Goal: Task Accomplishment & Management: Manage account settings

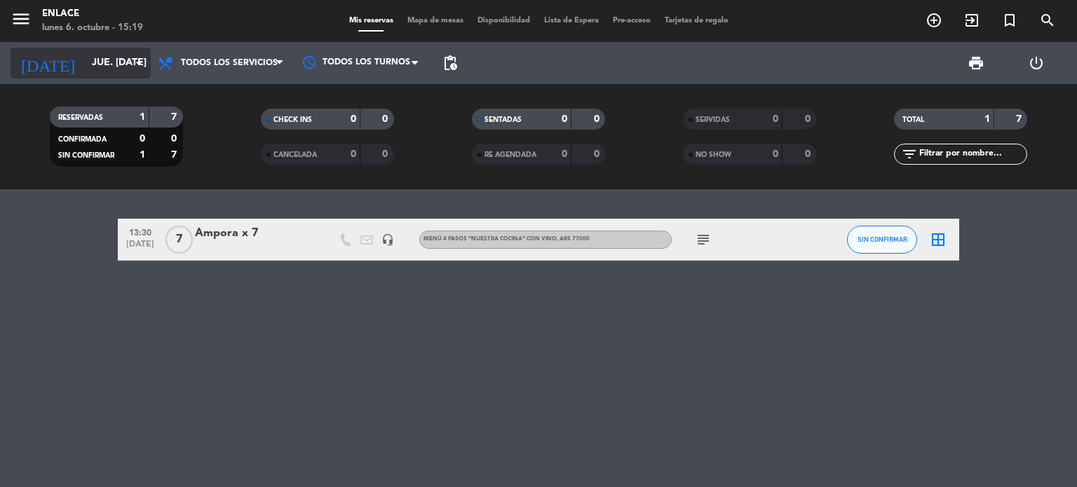
click at [138, 67] on icon "arrow_drop_down" at bounding box center [138, 63] width 17 height 17
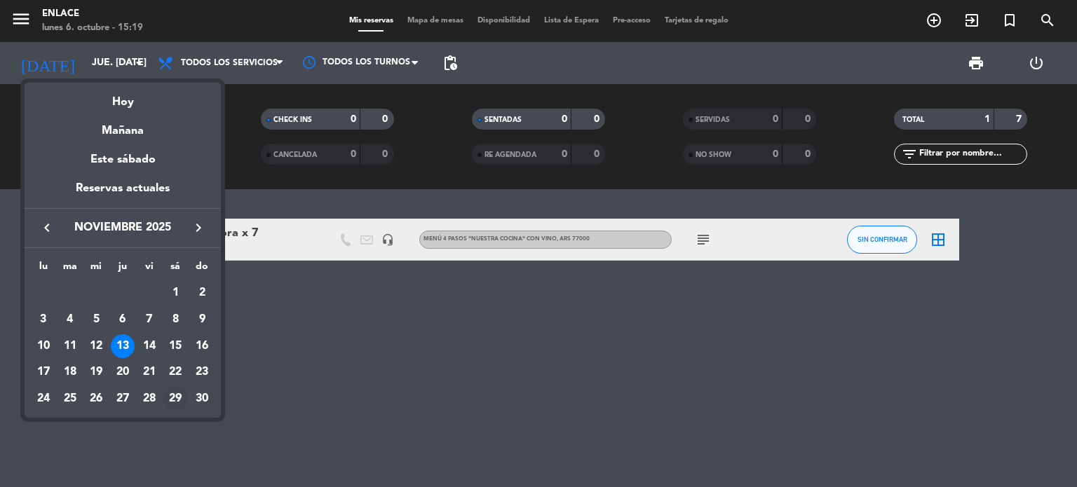
click at [170, 403] on div "29" at bounding box center [175, 399] width 24 height 24
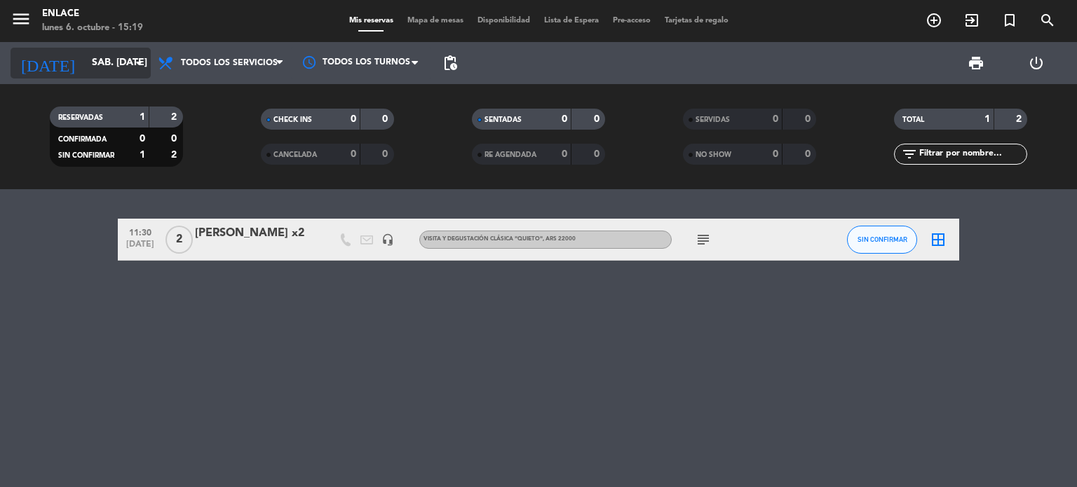
click at [144, 65] on icon "arrow_drop_down" at bounding box center [138, 63] width 17 height 17
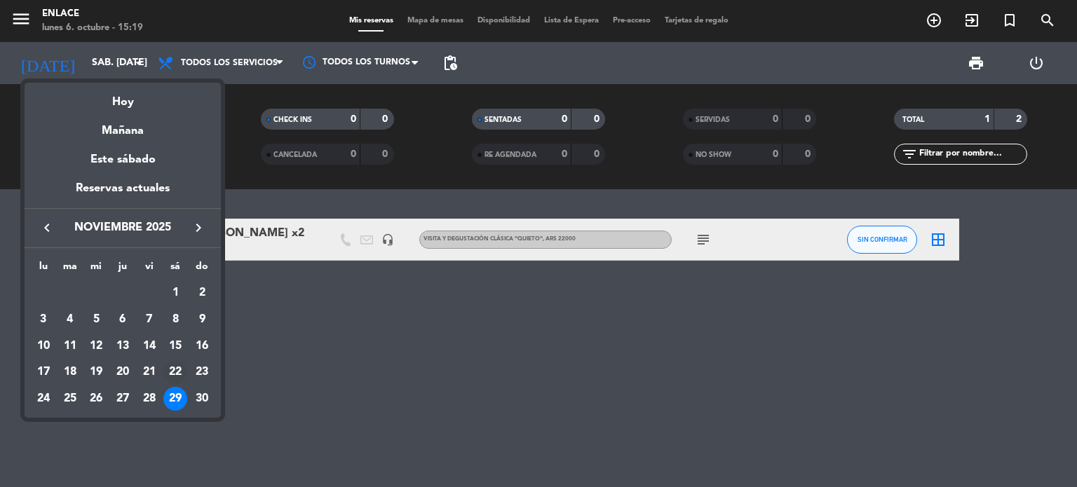
click at [175, 372] on div "22" at bounding box center [175, 372] width 24 height 24
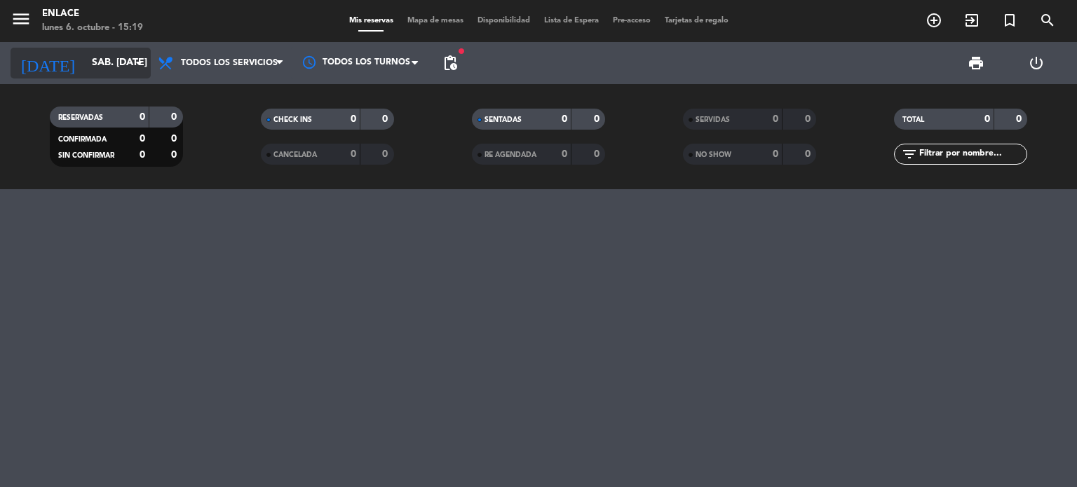
click at [140, 57] on icon "arrow_drop_down" at bounding box center [138, 63] width 17 height 17
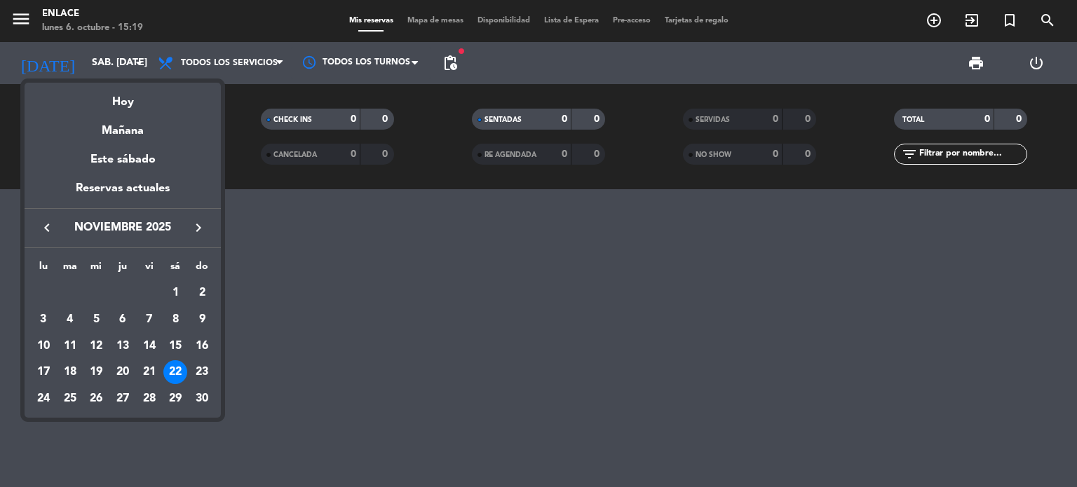
click at [48, 227] on icon "keyboard_arrow_left" at bounding box center [47, 227] width 17 height 17
click at [102, 398] on div "22" at bounding box center [96, 399] width 24 height 24
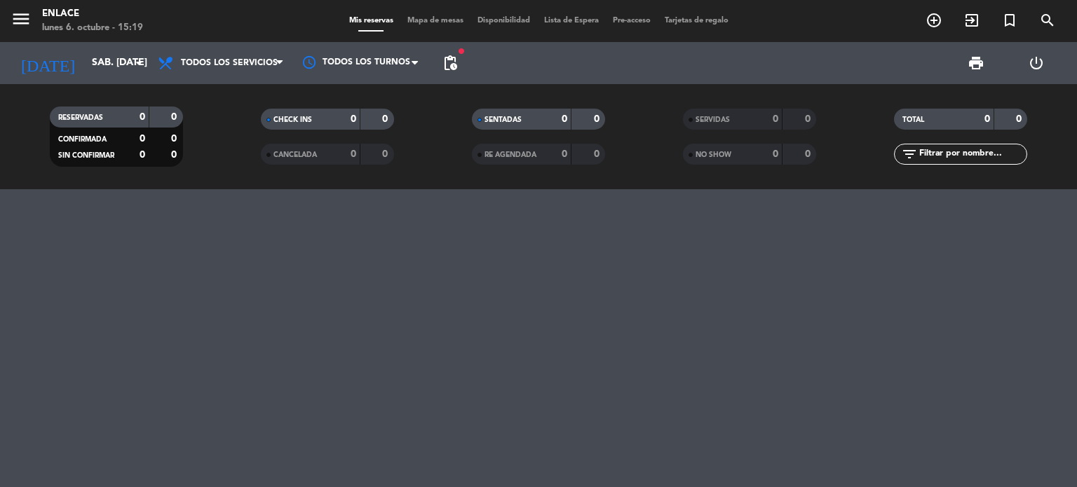
type input "mié. [DATE]"
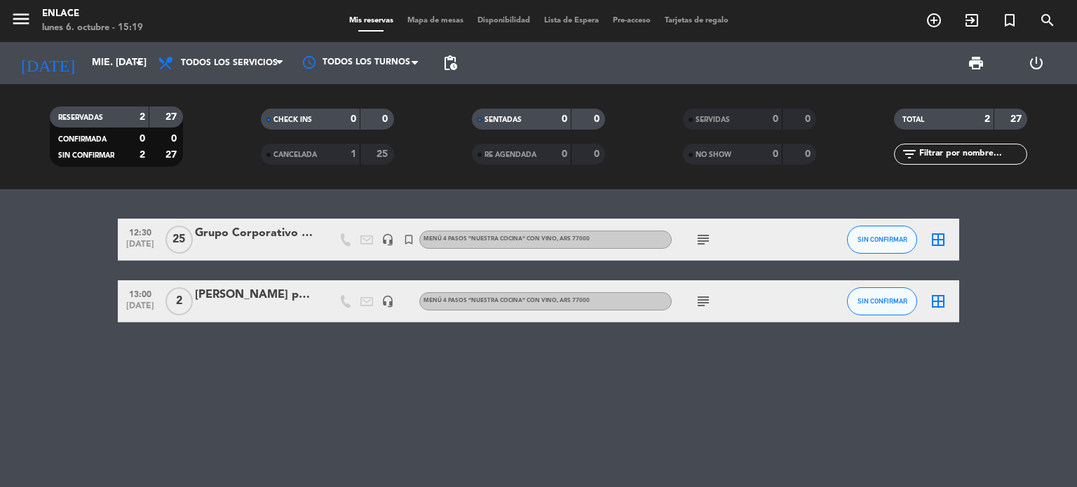
click at [244, 237] on div "Grupo Corporativo CEVA" at bounding box center [254, 233] width 119 height 18
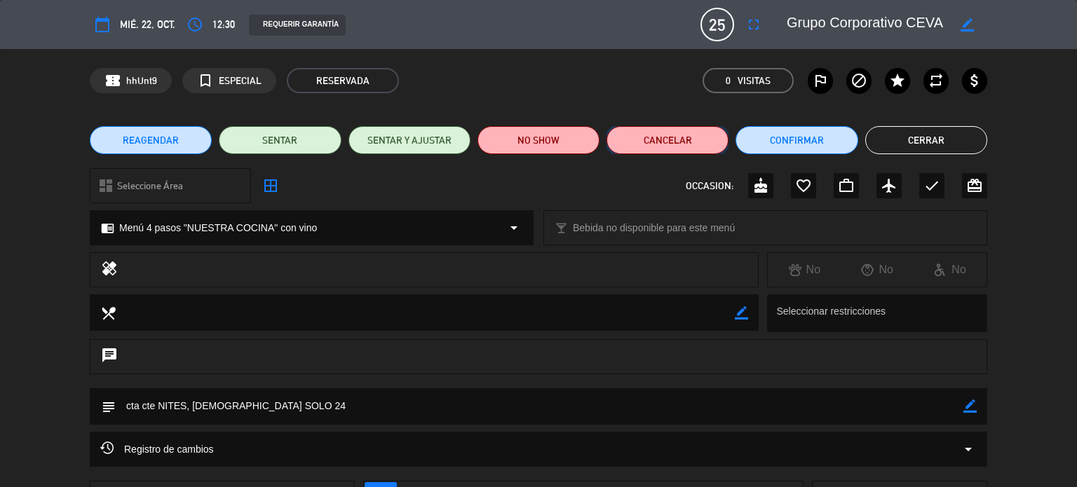
click at [684, 142] on button "Cancelar" at bounding box center [668, 140] width 122 height 28
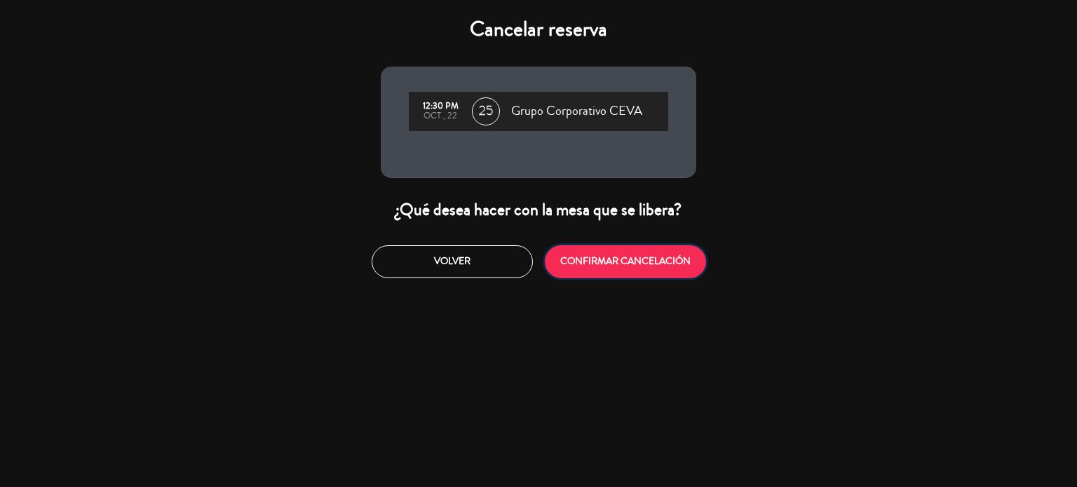
click at [599, 255] on button "CONFIRMAR CANCELACIÓN" at bounding box center [625, 261] width 161 height 33
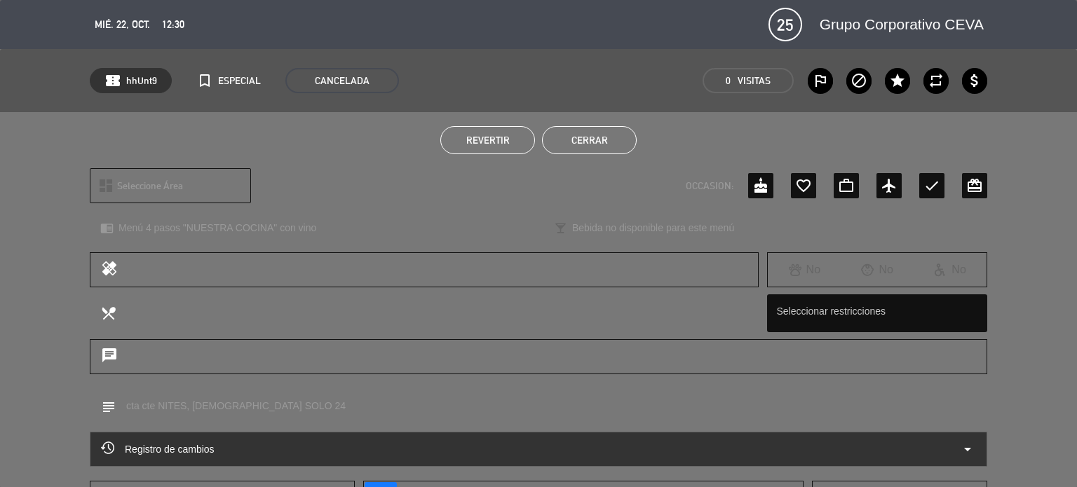
click at [608, 140] on button "Cerrar" at bounding box center [589, 140] width 95 height 28
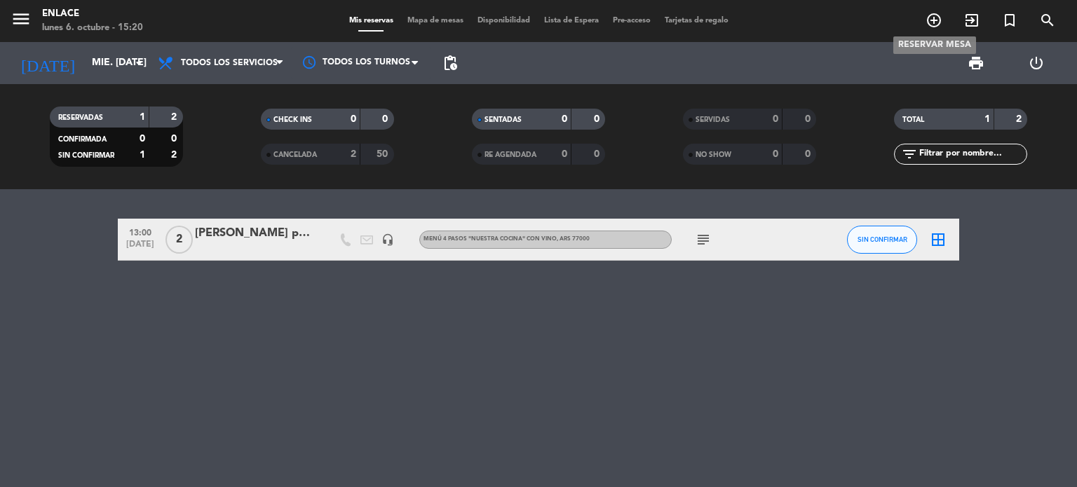
click at [926, 17] on icon "add_circle_outline" at bounding box center [934, 20] width 17 height 17
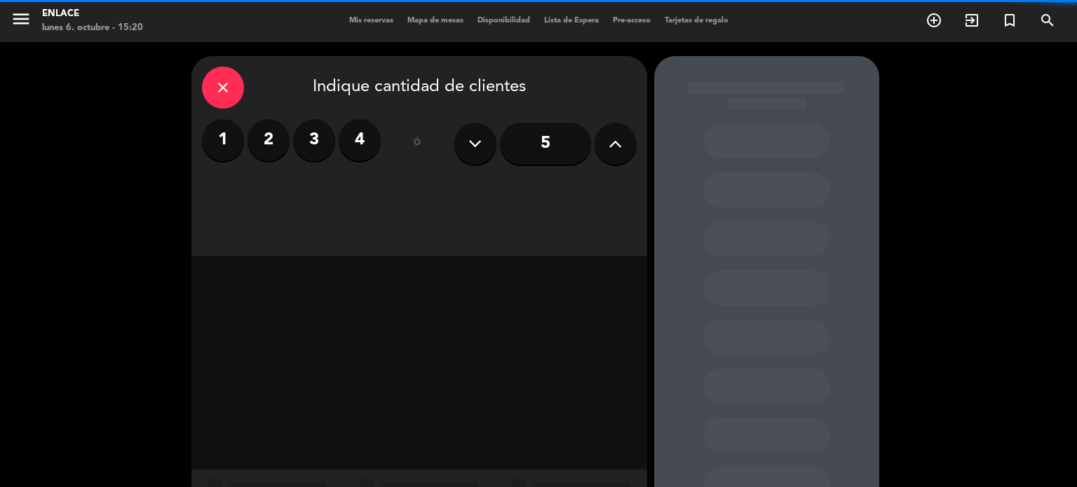
click at [609, 148] on icon at bounding box center [615, 143] width 13 height 21
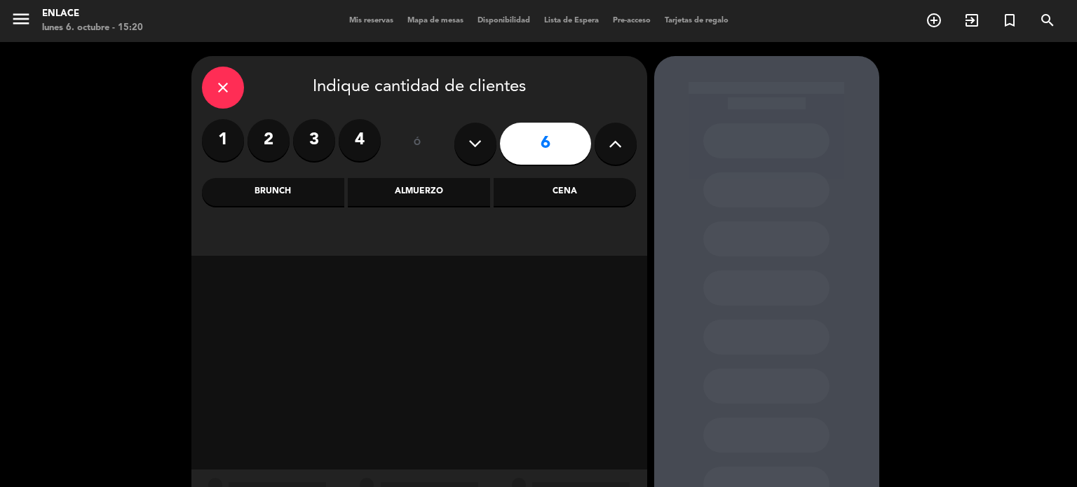
click at [609, 148] on icon at bounding box center [615, 143] width 13 height 21
type input "7"
click at [443, 193] on div "Almuerzo" at bounding box center [419, 192] width 142 height 28
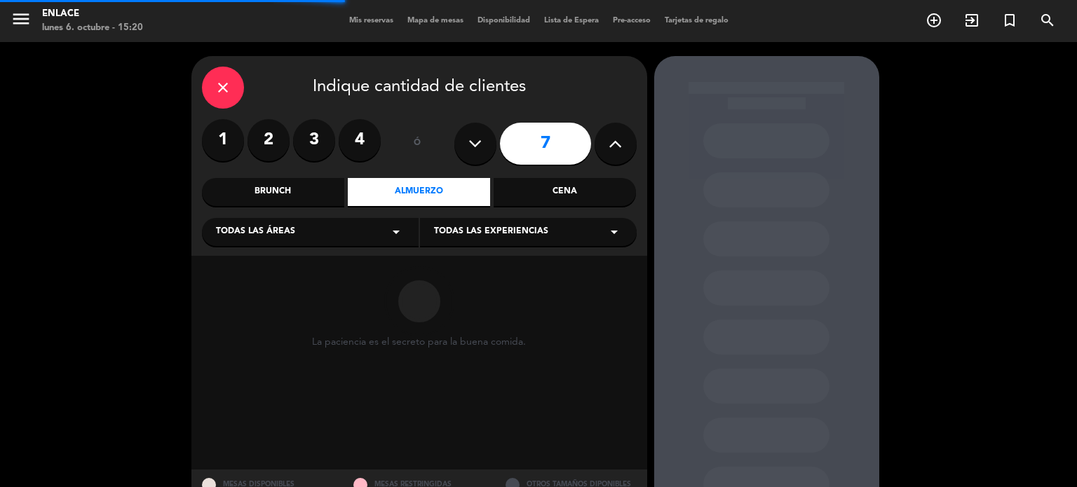
click at [477, 229] on span "Todas las experiencias" at bounding box center [491, 232] width 114 height 14
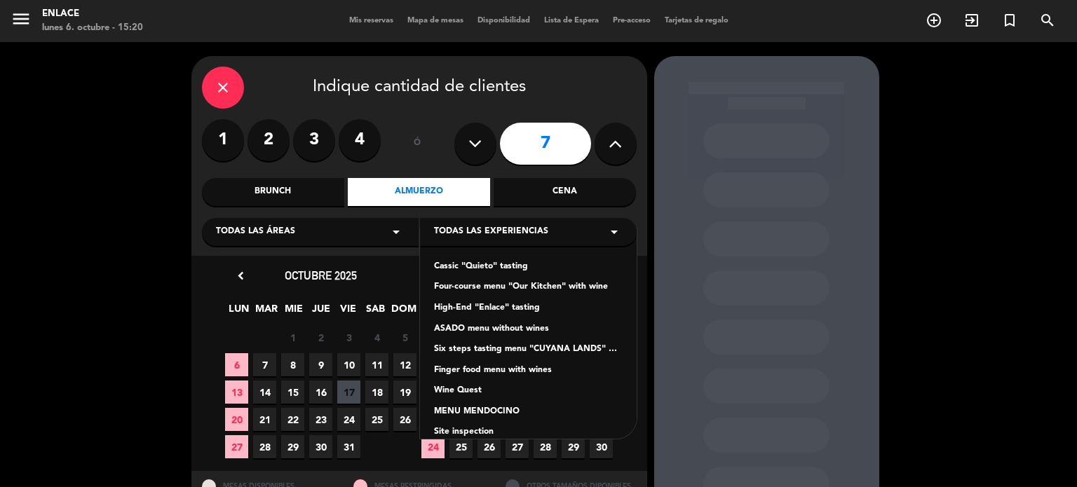
click at [481, 283] on div "Four-course menu "Our Kitchen" with wine" at bounding box center [528, 288] width 189 height 14
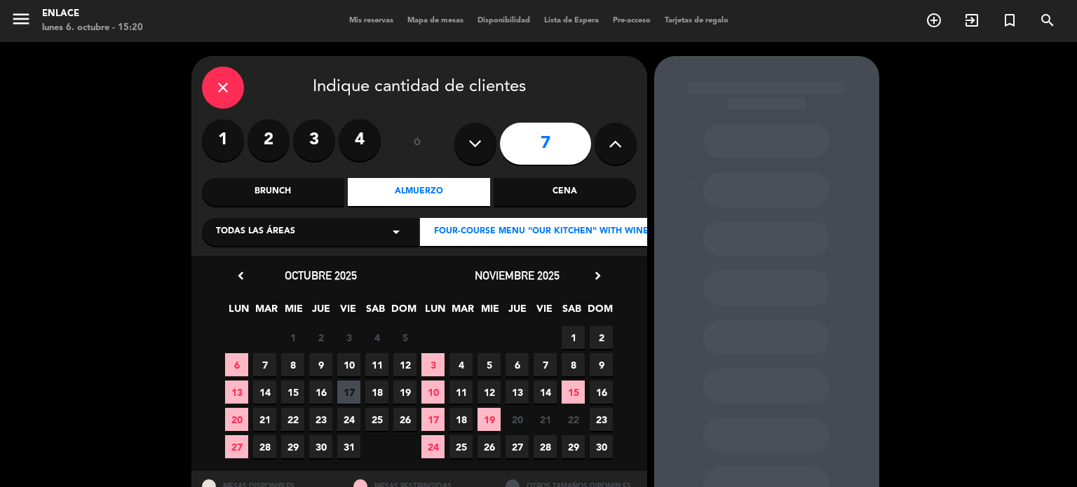
click at [597, 283] on icon "chevron_right" at bounding box center [597, 276] width 15 height 15
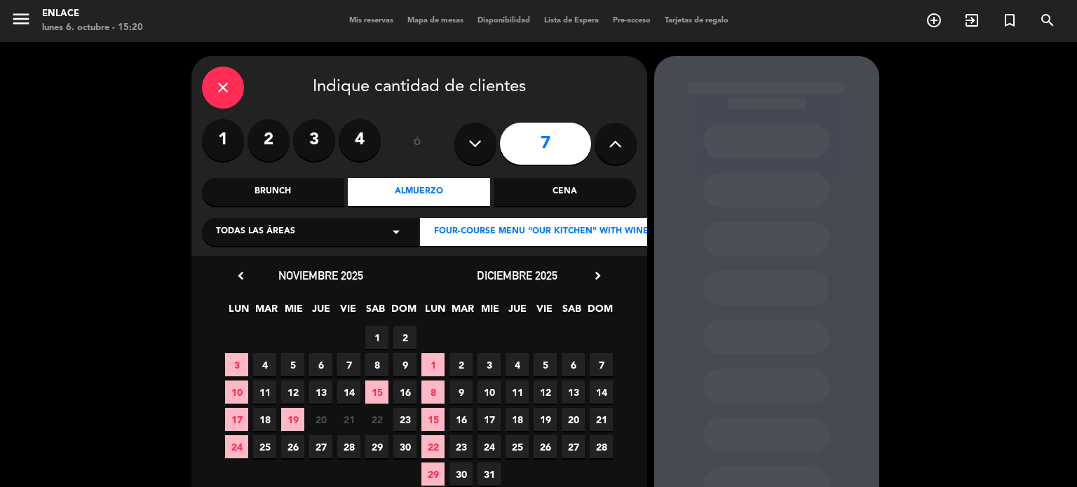
click at [518, 420] on span "18" at bounding box center [517, 419] width 23 height 23
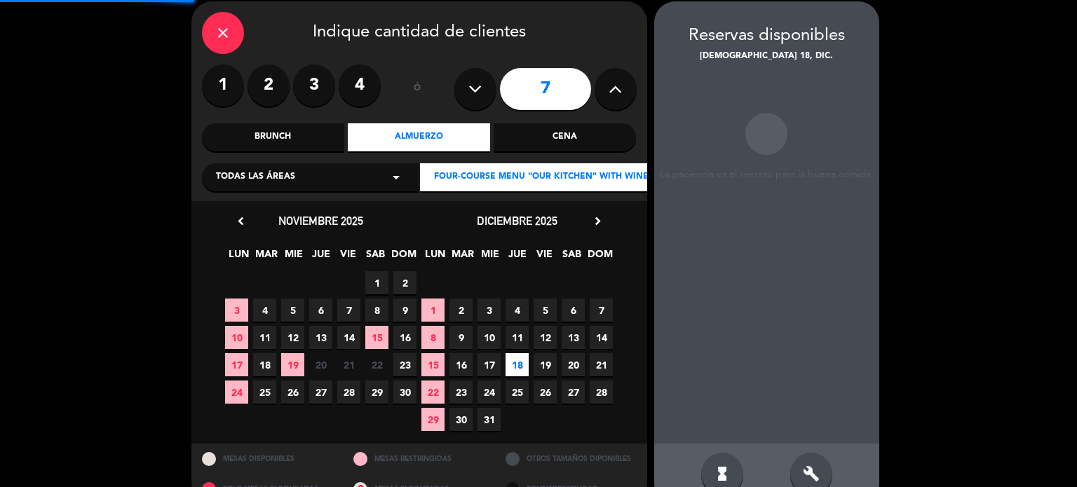
scroll to position [56, 0]
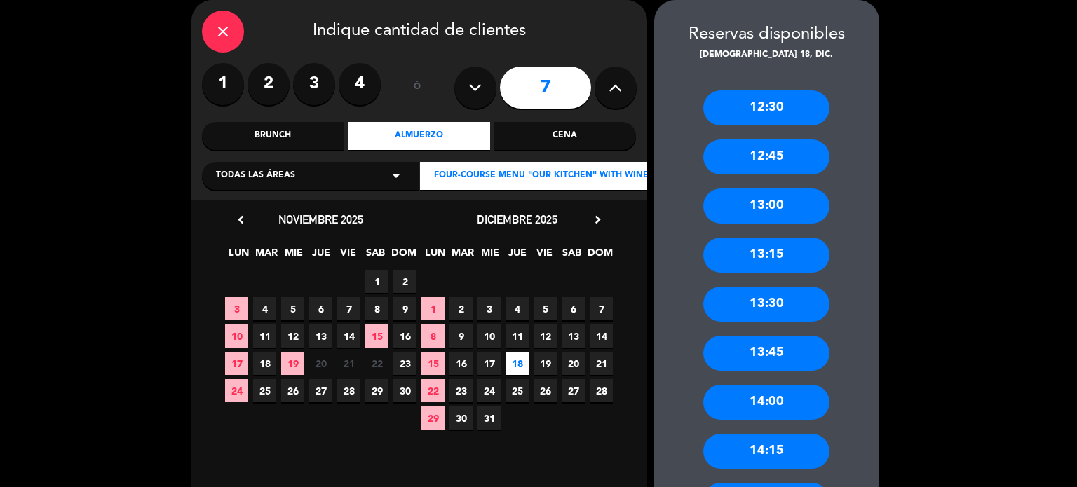
click at [765, 312] on div "13:30" at bounding box center [766, 304] width 126 height 35
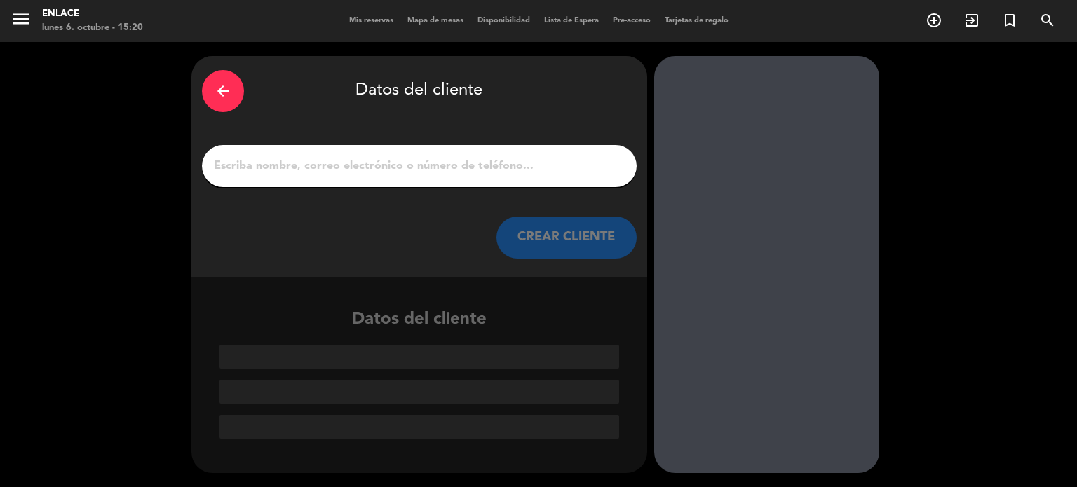
scroll to position [0, 0]
click at [450, 169] on input "1" at bounding box center [419, 166] width 414 height 20
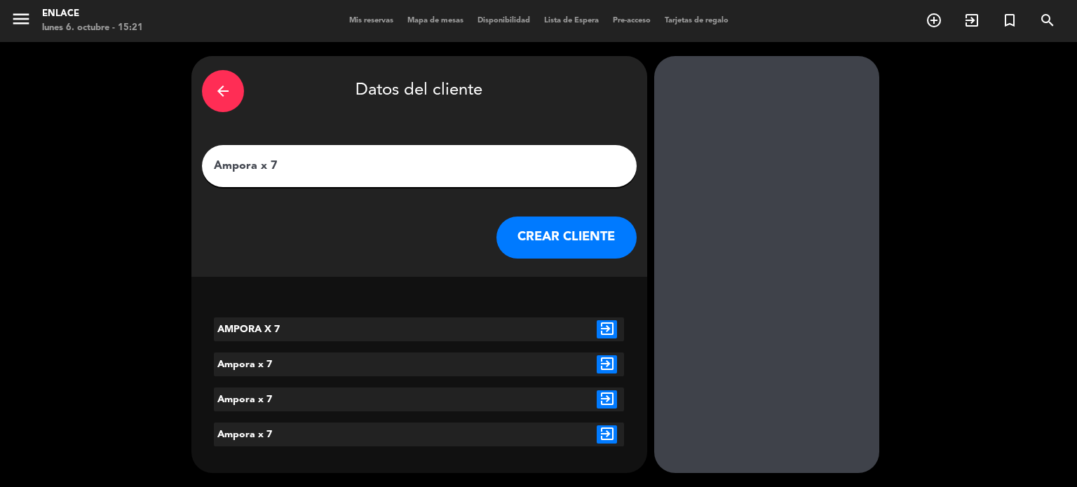
type input "Ampora x 7"
click at [237, 403] on div "Ampora x 7" at bounding box center [299, 400] width 171 height 24
click at [247, 403] on div "Ampora x 7" at bounding box center [299, 400] width 171 height 24
click at [612, 332] on icon "exit_to_app" at bounding box center [607, 329] width 20 height 18
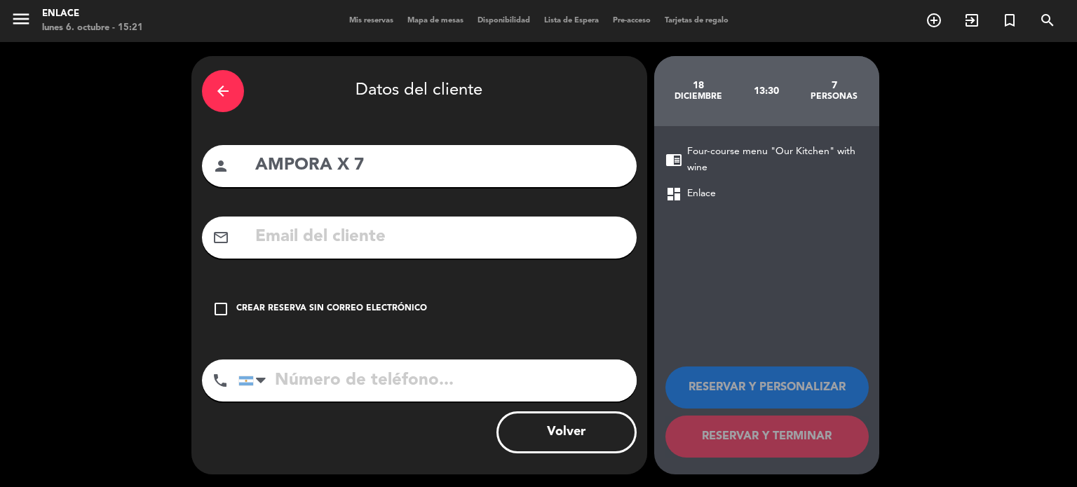
click at [224, 301] on icon "check_box_outline_blank" at bounding box center [220, 309] width 17 height 17
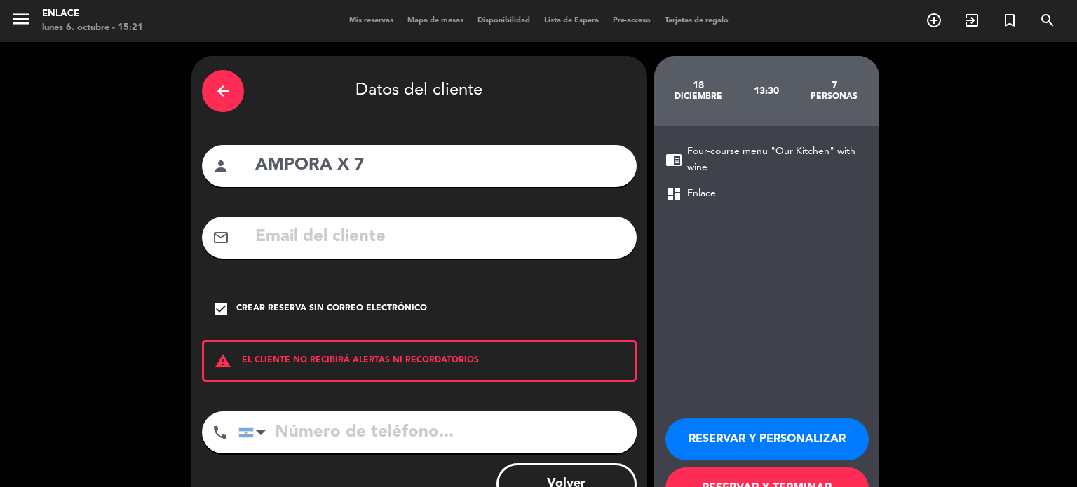
click at [756, 429] on button "RESERVAR Y PERSONALIZAR" at bounding box center [767, 440] width 203 height 42
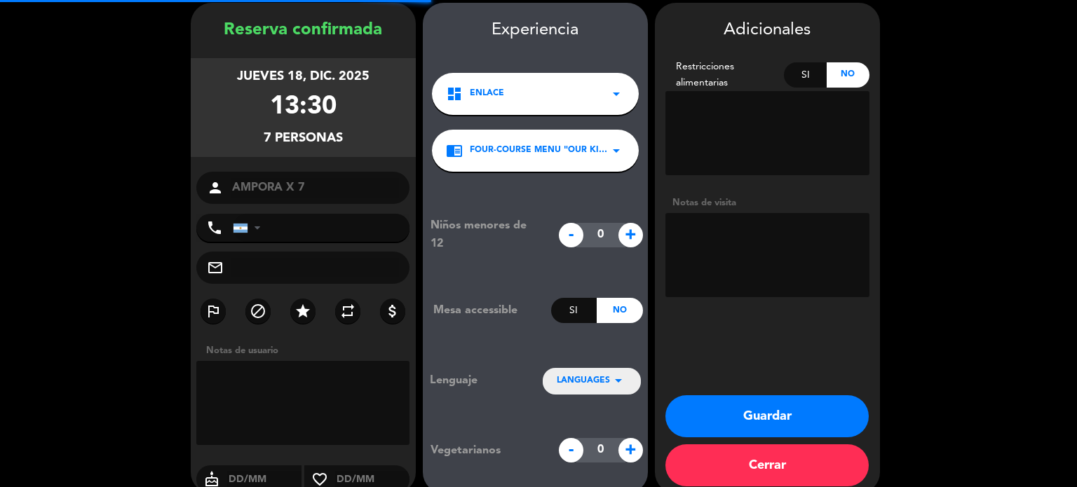
scroll to position [56, 0]
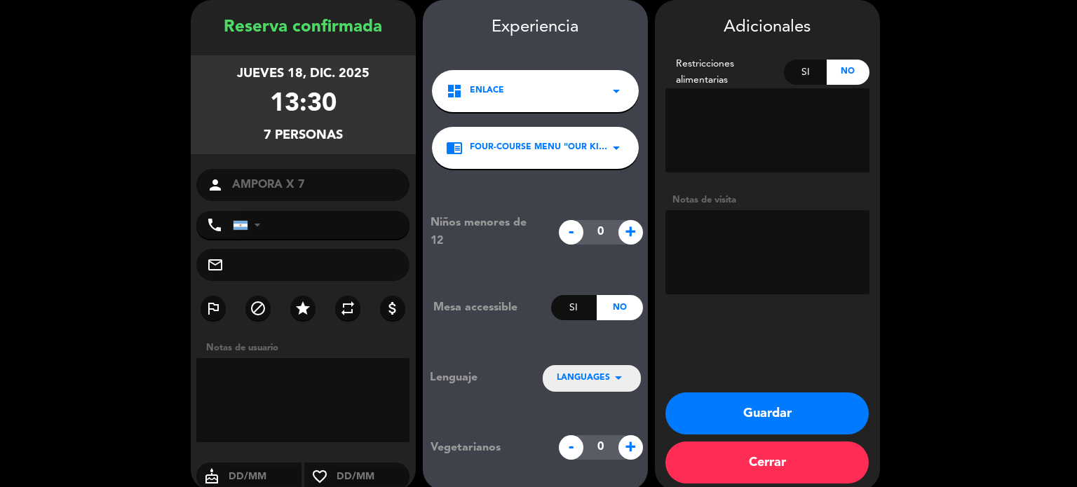
click at [587, 378] on span "LANGUAGES" at bounding box center [583, 379] width 53 height 14
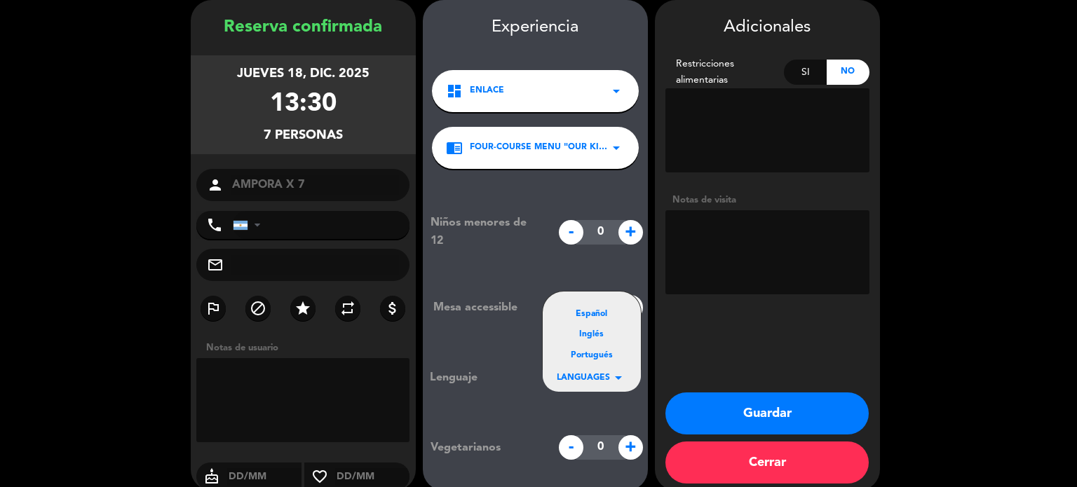
click at [592, 337] on div "Inglés" at bounding box center [592, 335] width 70 height 14
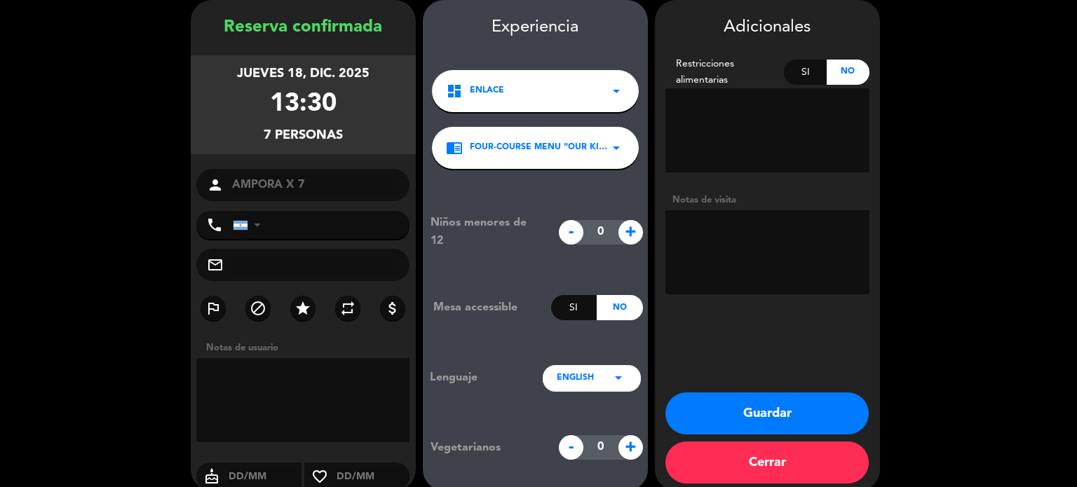
click at [735, 248] on textarea at bounding box center [768, 252] width 204 height 84
drag, startPoint x: 785, startPoint y: 234, endPoint x: 621, endPoint y: 223, distance: 165.1
click at [621, 223] on booking-confirmed "Reserva confirmada jueves 18, dic. 2025 13:30 7 personas person AMPORA X 7 phon…" at bounding box center [538, 245] width 1049 height 491
type textarea "cta cte Ampora"
click at [366, 410] on textarea at bounding box center [303, 400] width 214 height 84
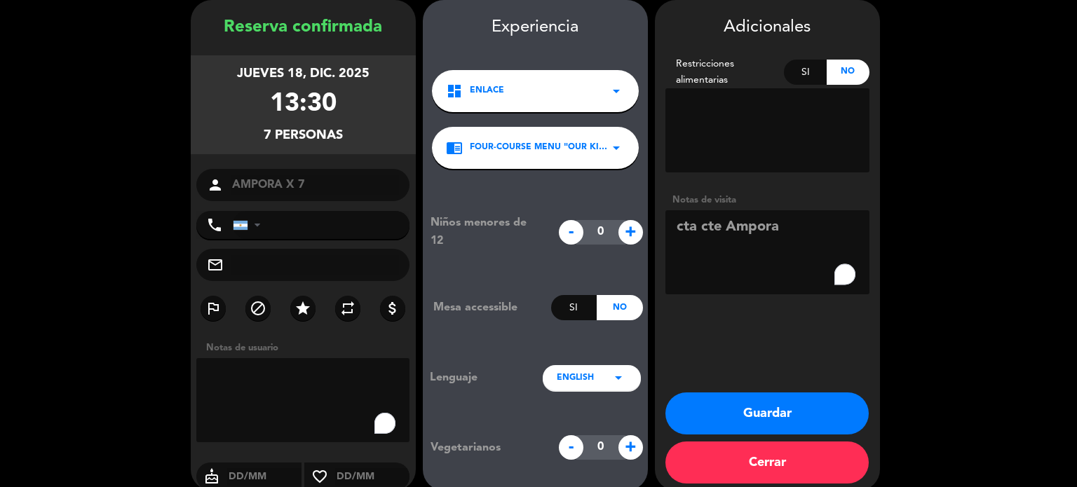
paste textarea "cta cte Ampora"
type textarea "cta cte Ampora"
click at [750, 414] on button "Guardar" at bounding box center [767, 414] width 203 height 42
